Goal: Task Accomplishment & Management: Manage account settings

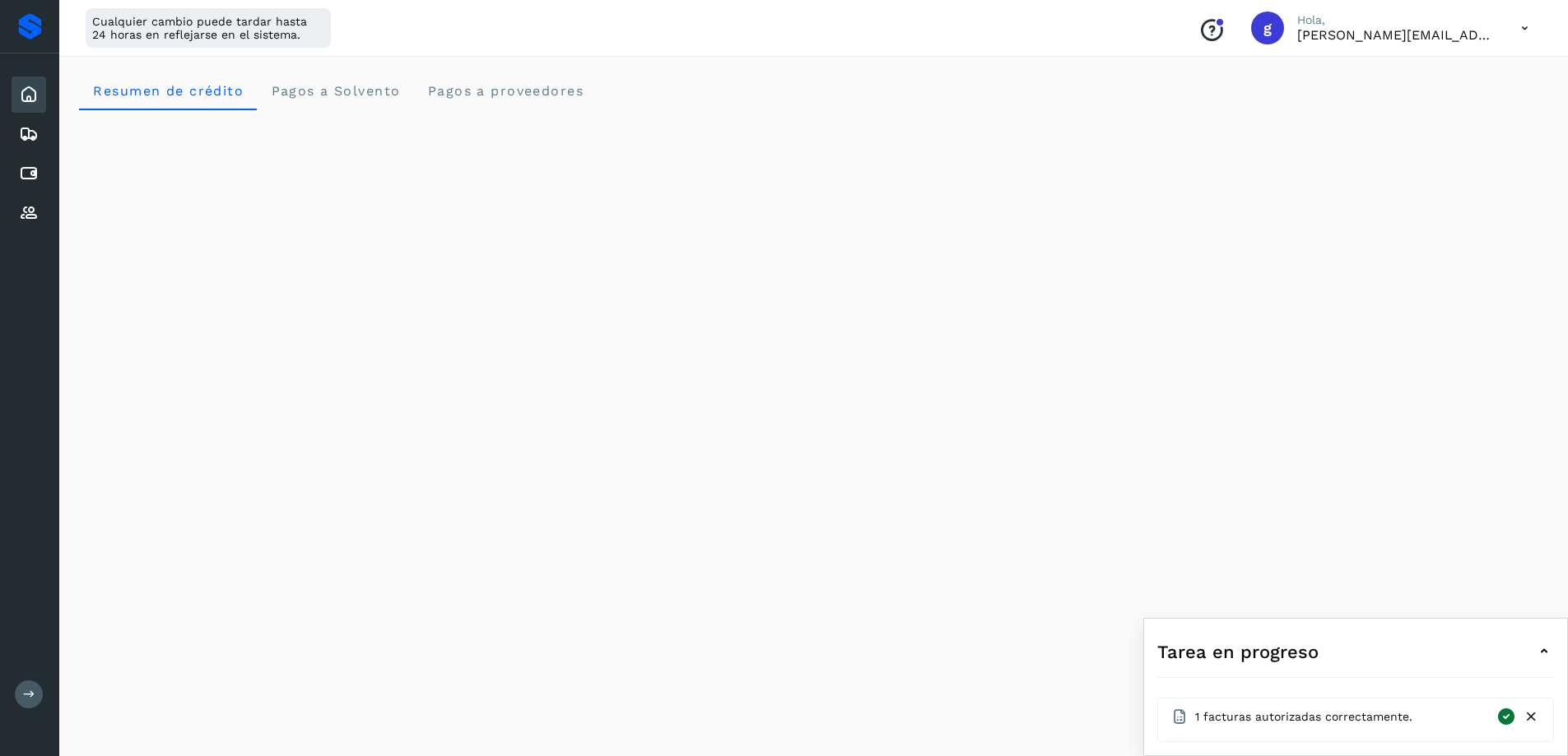
scroll to position [165, 0]
click at [28, 169] on icon at bounding box center [29, 174] width 20 height 20
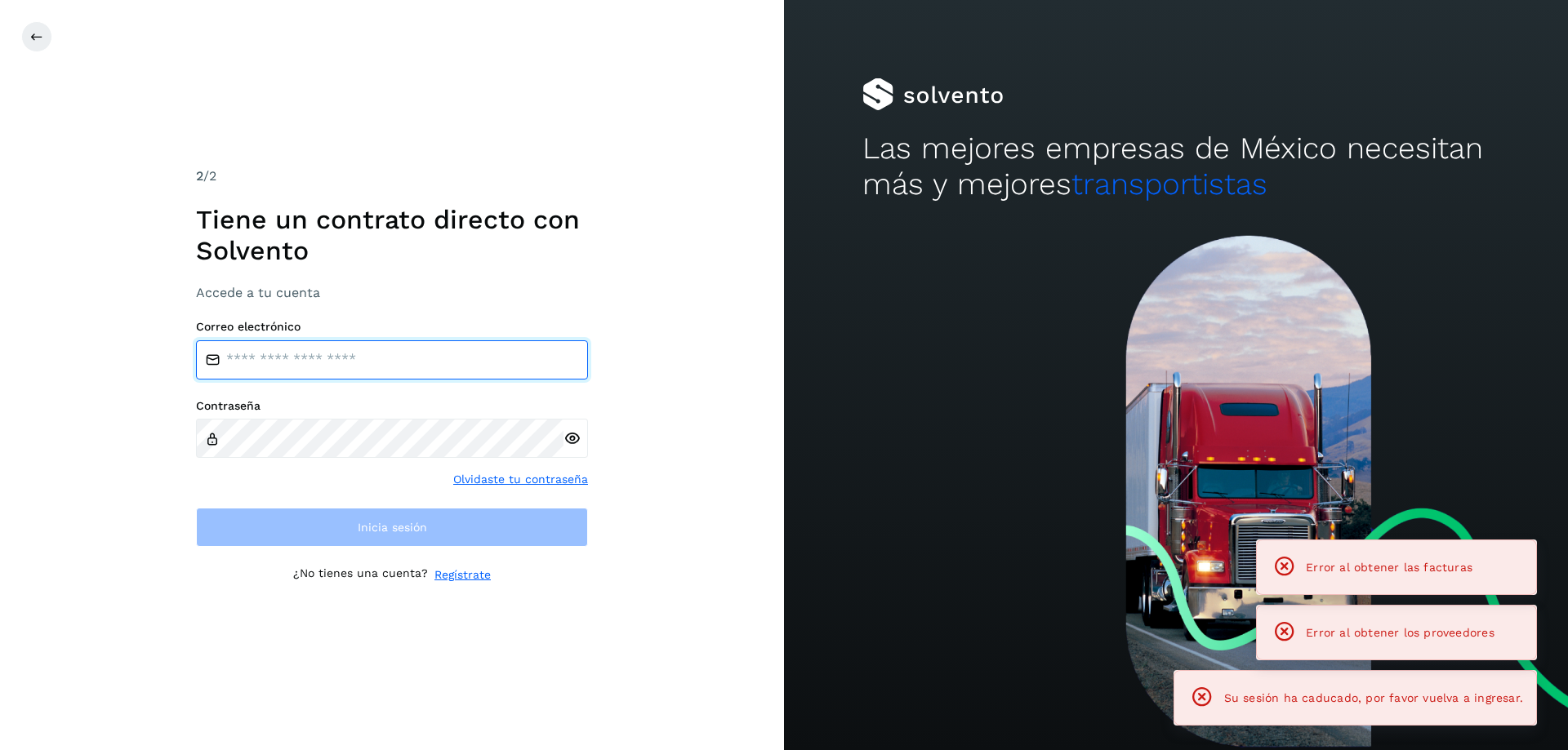
type input "**********"
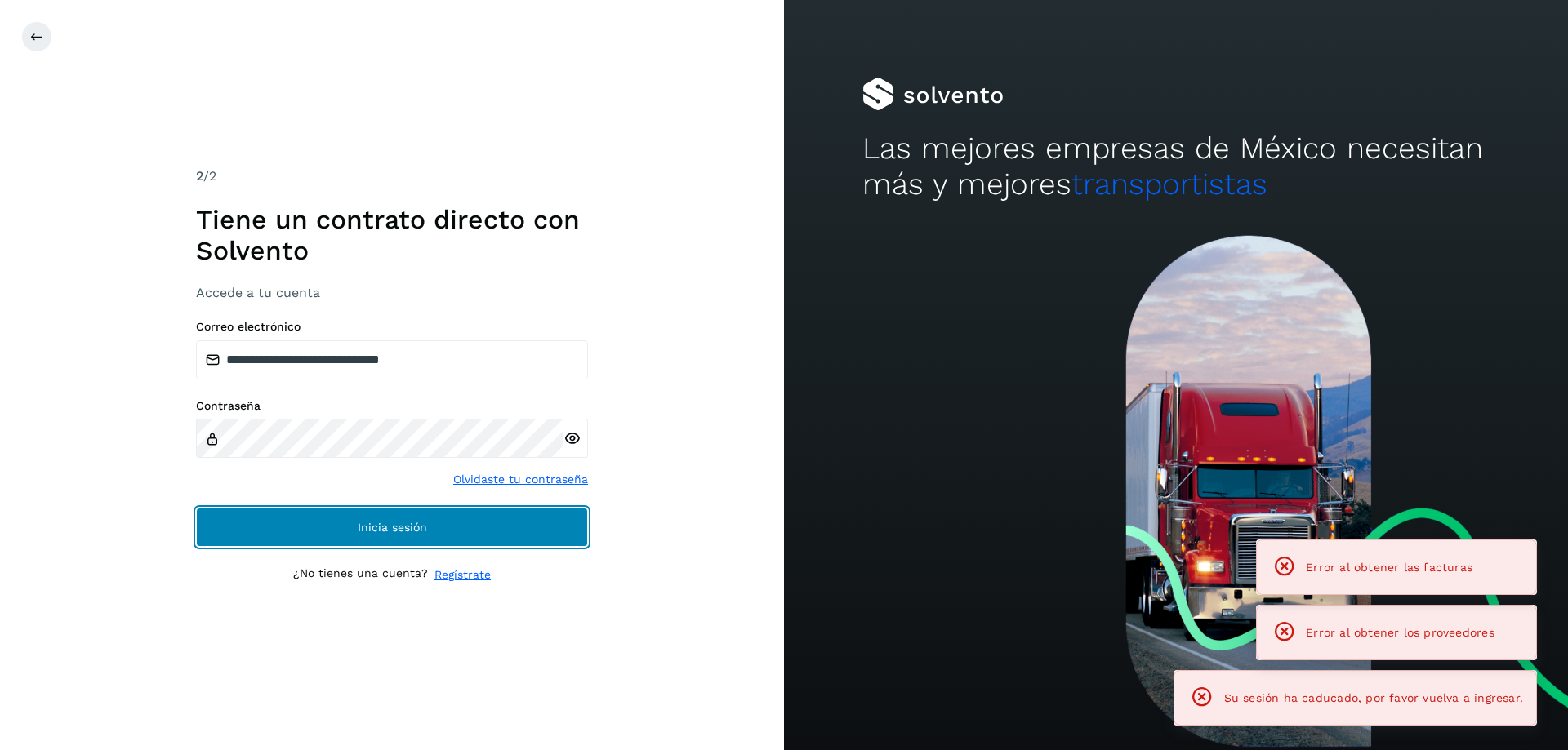
click at [275, 523] on button "Inicia sesión" at bounding box center [392, 527] width 392 height 39
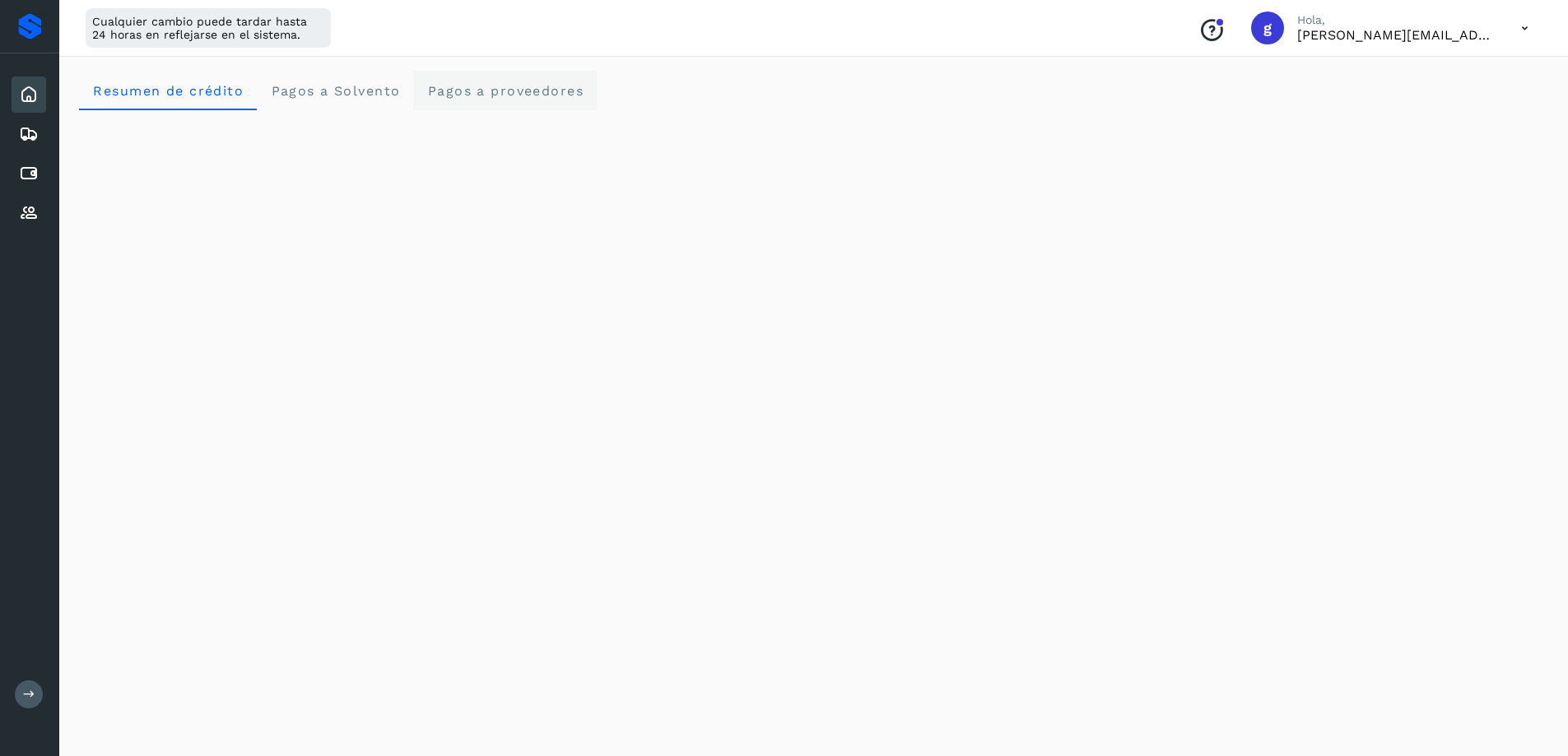
click at [483, 91] on span "Pagos a proveedores" at bounding box center [505, 90] width 157 height 15
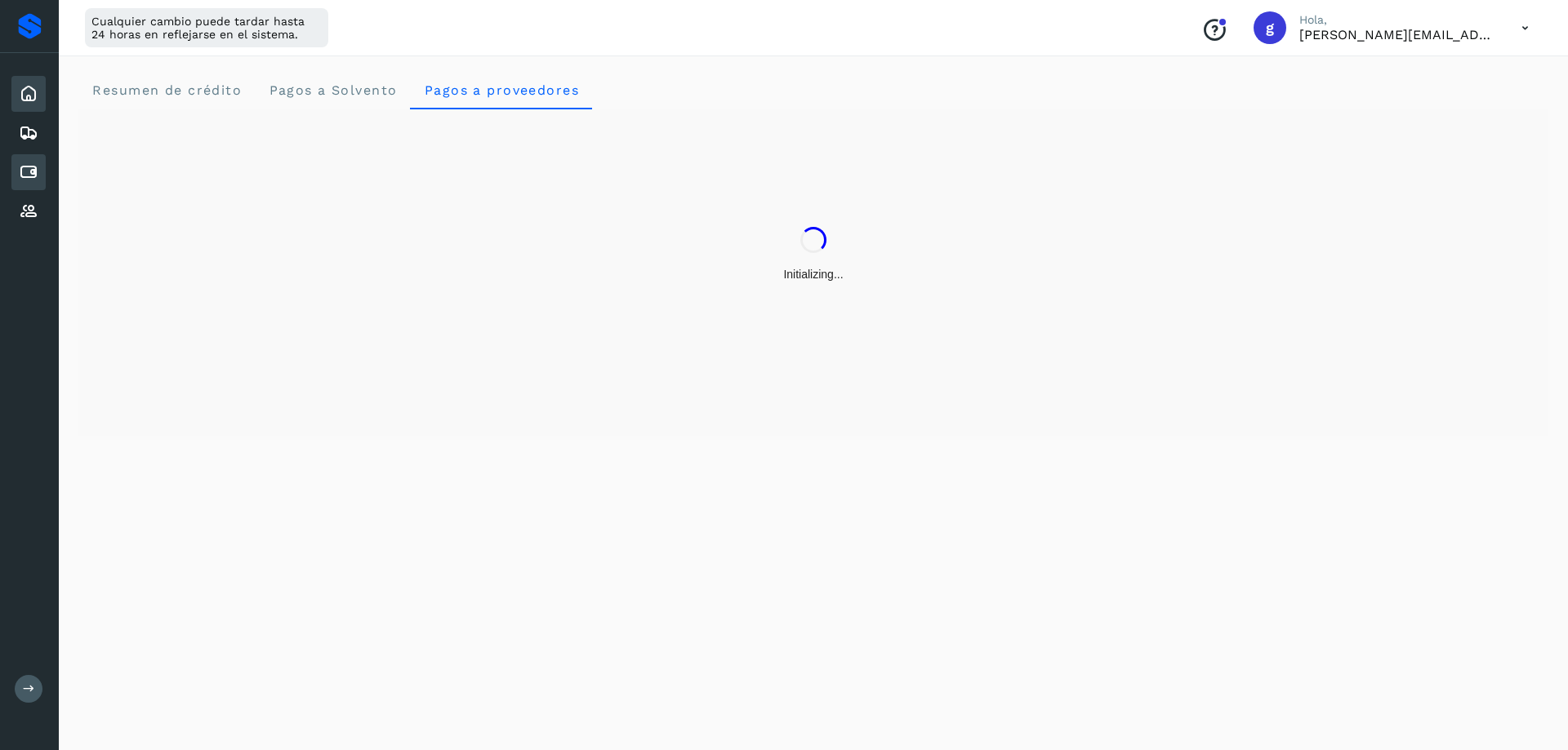
click at [26, 175] on icon at bounding box center [29, 173] width 20 height 20
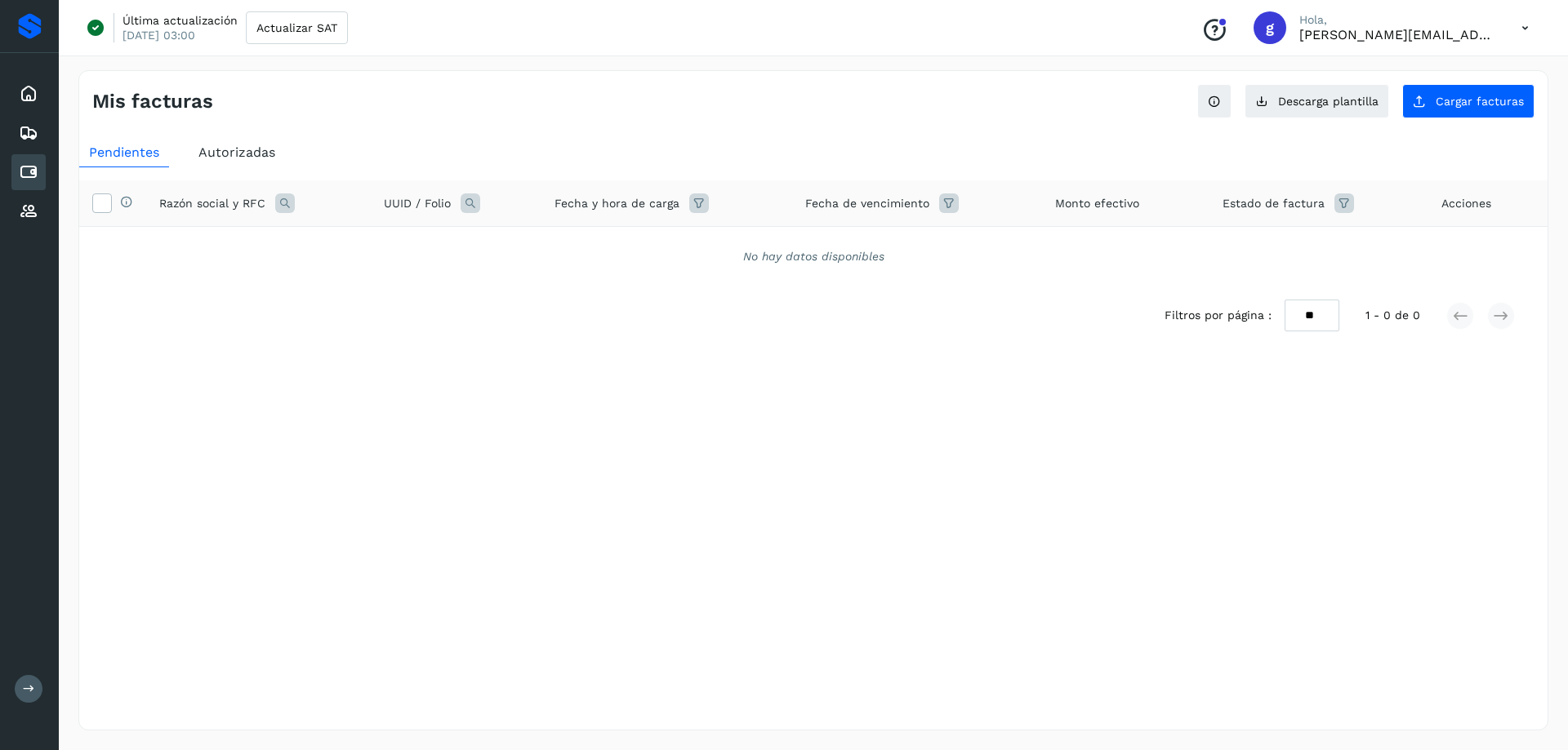
click at [227, 148] on span "Autorizadas" at bounding box center [237, 152] width 77 height 15
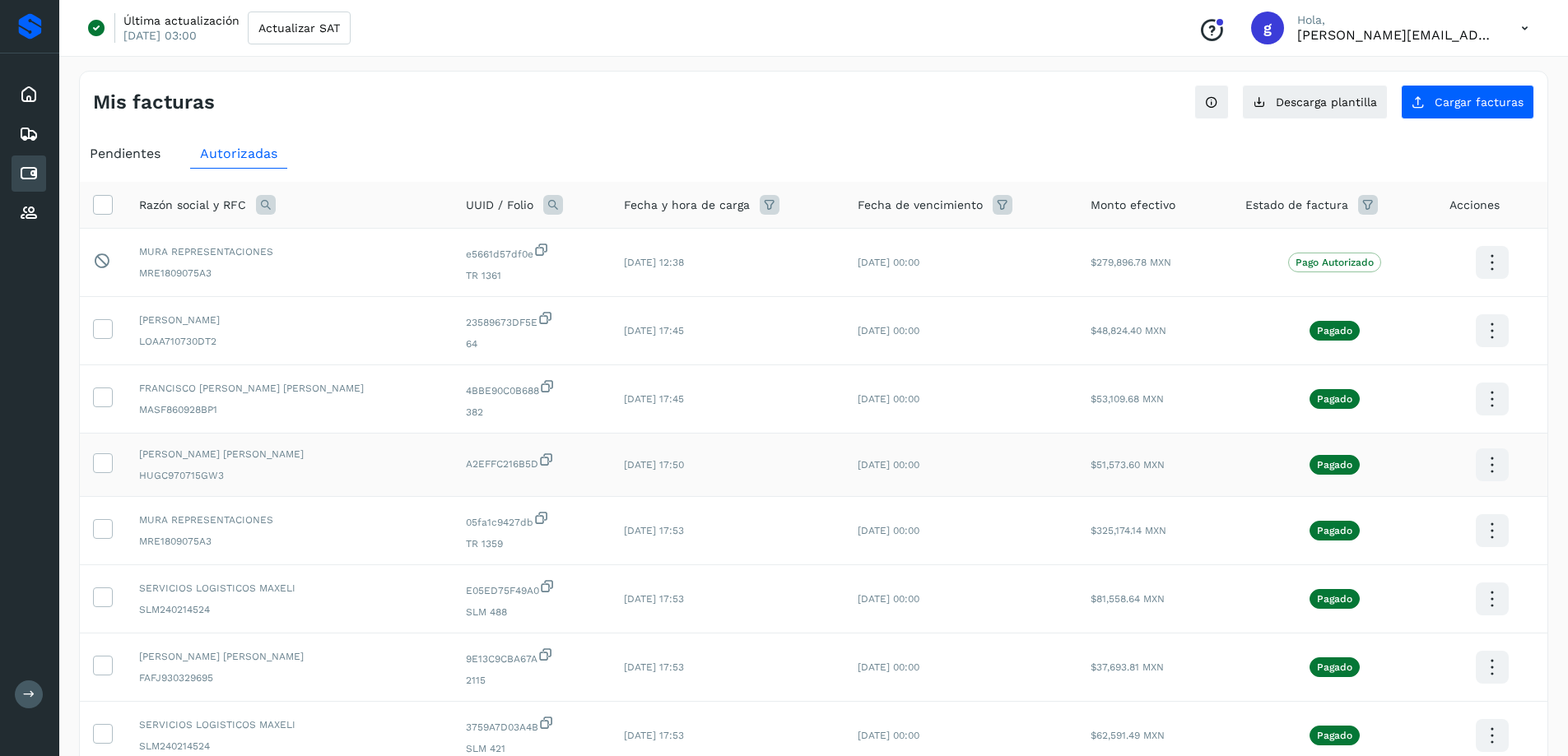
click at [261, 464] on div "[PERSON_NAME] [PERSON_NAME] HUGC970715GW3" at bounding box center [289, 465] width 300 height 36
